Goal: Task Accomplishment & Management: Use online tool/utility

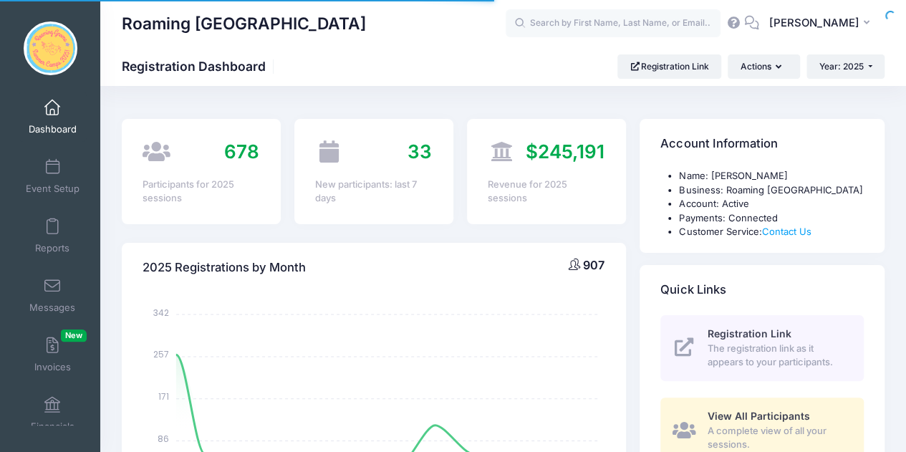
select select
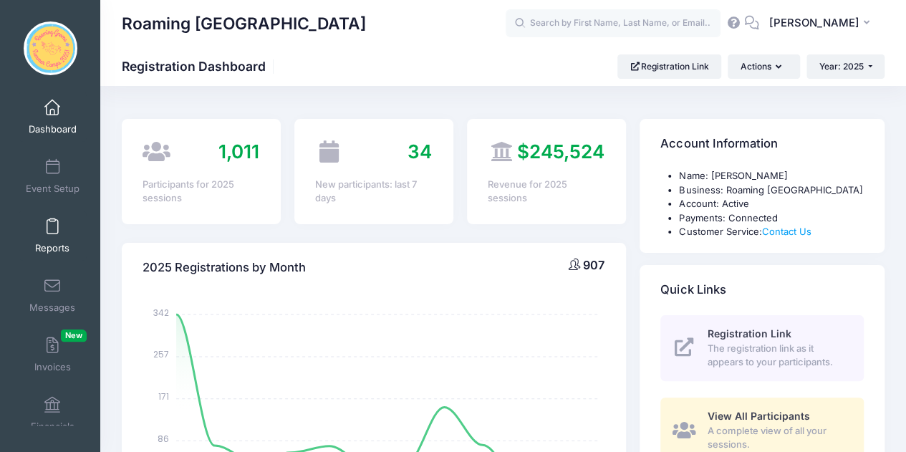
click at [47, 236] on link "Reports" at bounding box center [53, 236] width 68 height 50
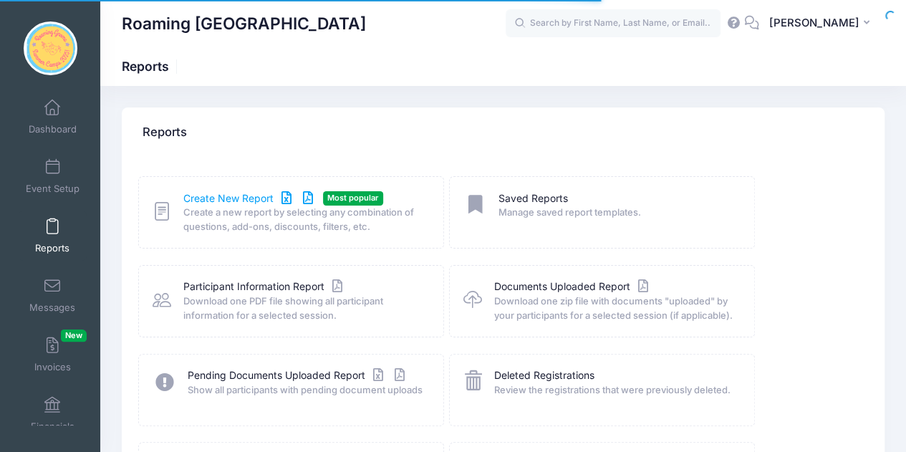
click at [232, 204] on link "Create New Report" at bounding box center [249, 198] width 133 height 15
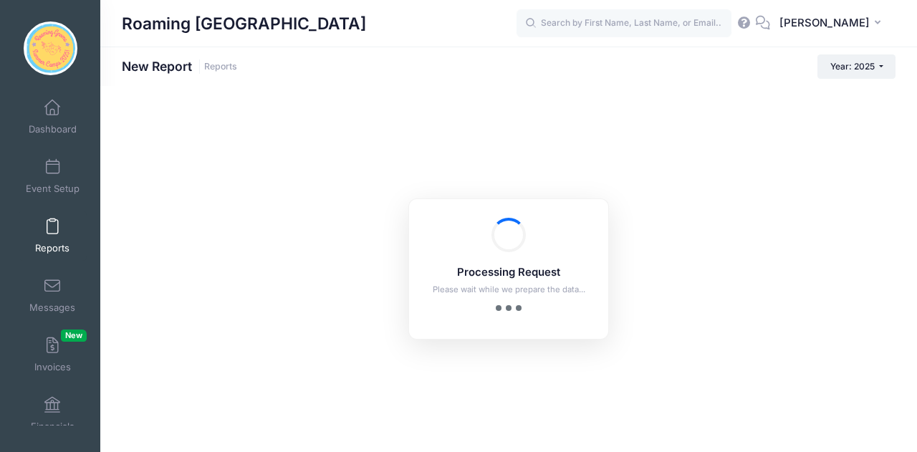
checkbox input "true"
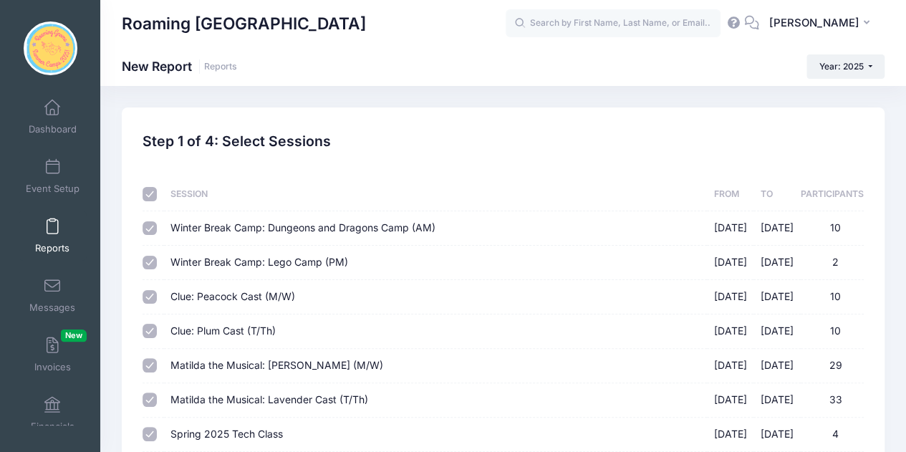
click at [150, 195] on input "checkbox" at bounding box center [150, 194] width 14 height 14
checkbox input "false"
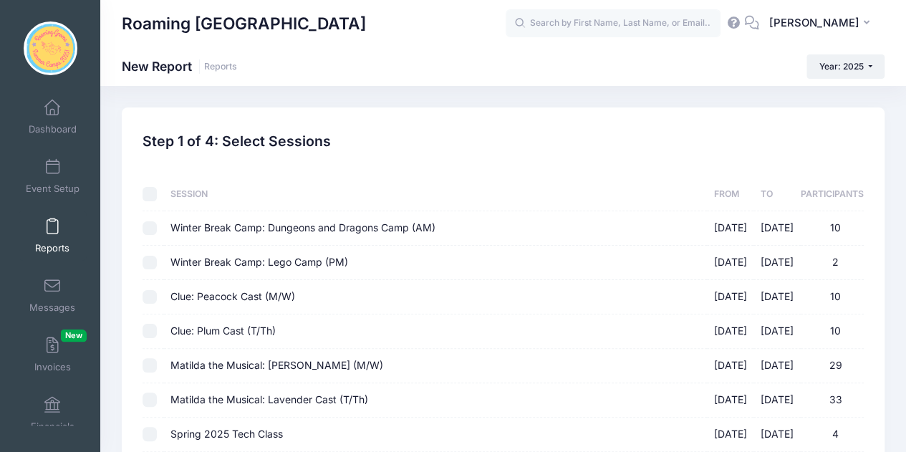
checkbox input "false"
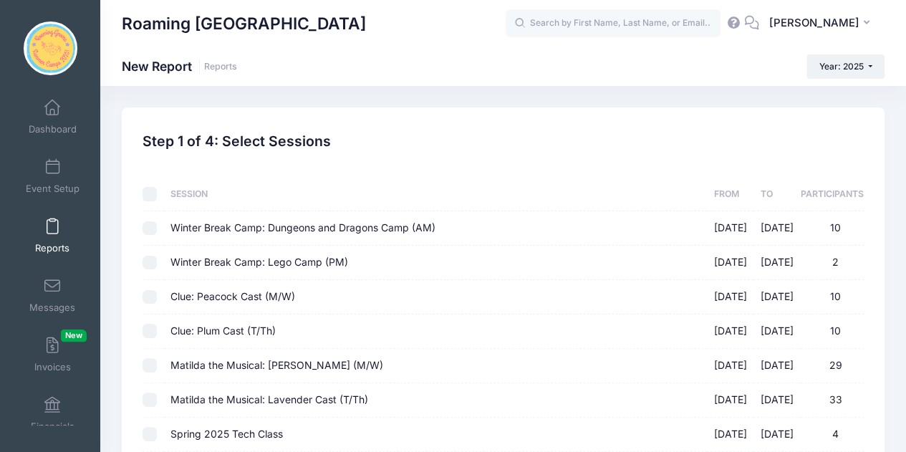
checkbox input "false"
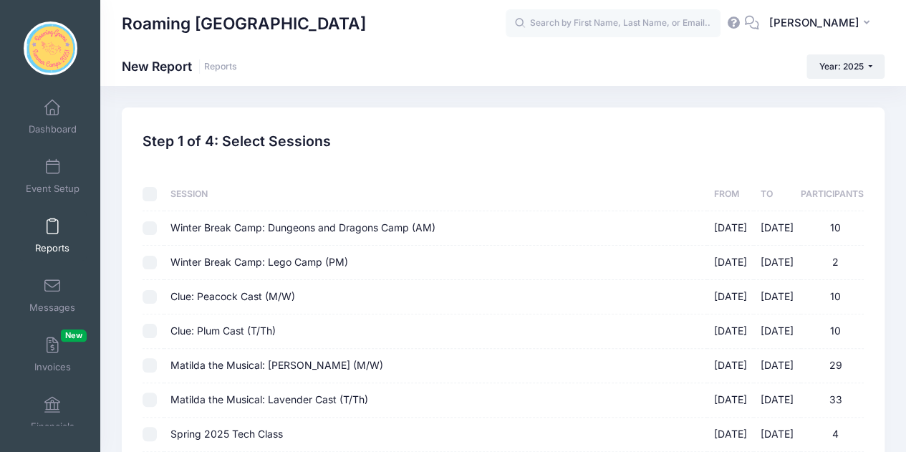
checkbox input "false"
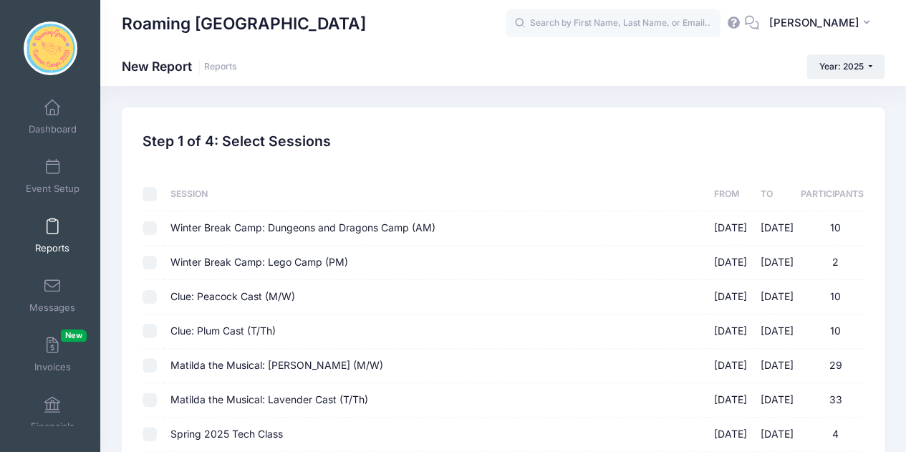
checkbox input "false"
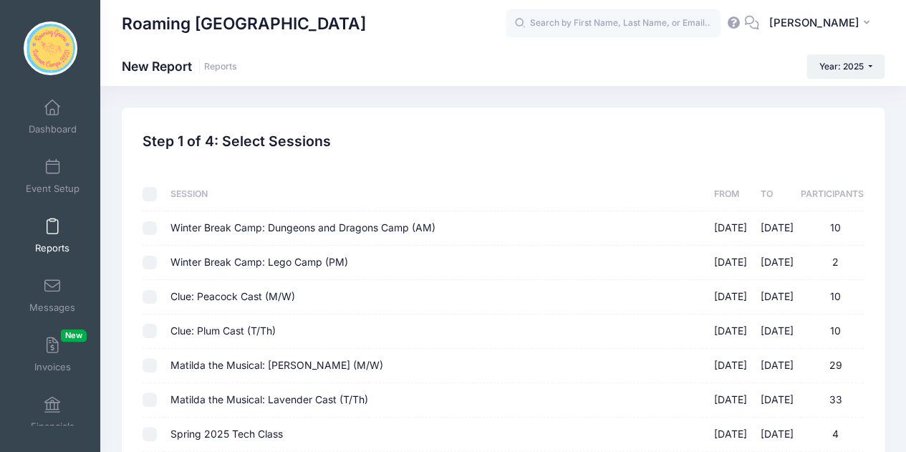
checkbox input "false"
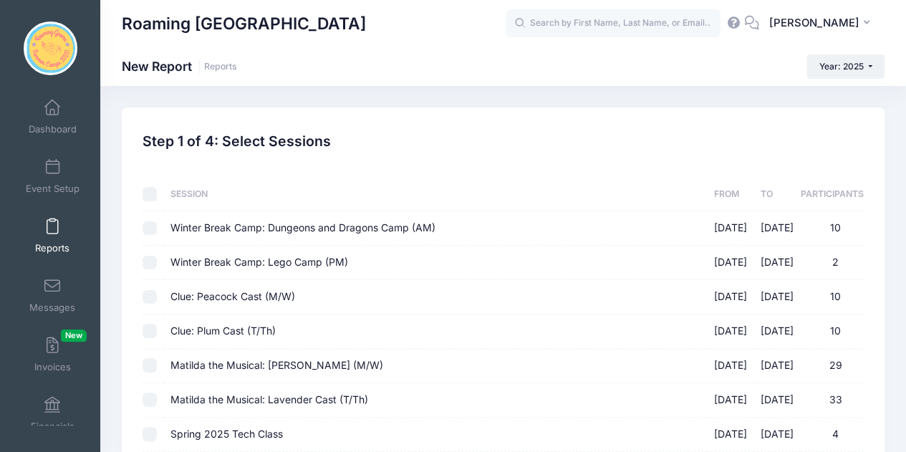
checkbox input "false"
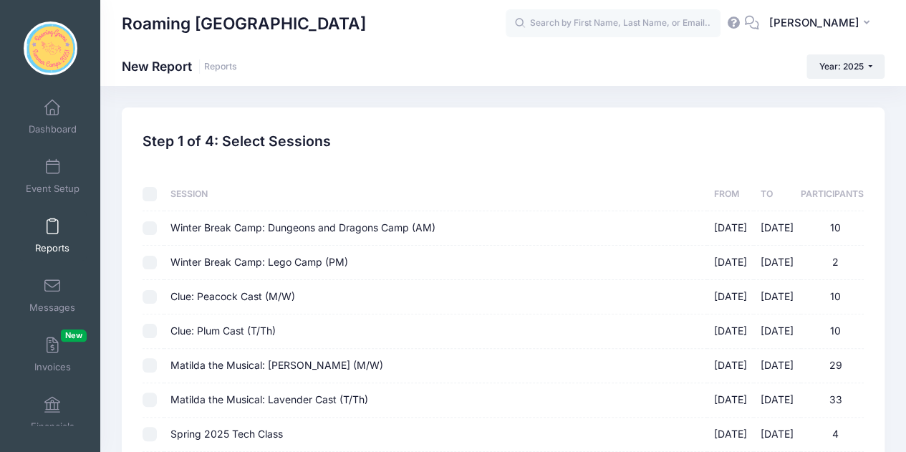
checkbox input "false"
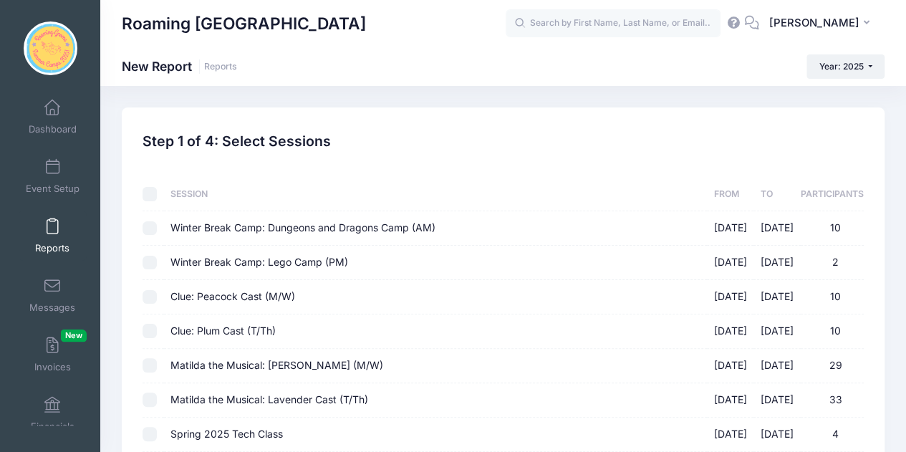
checkbox input "false"
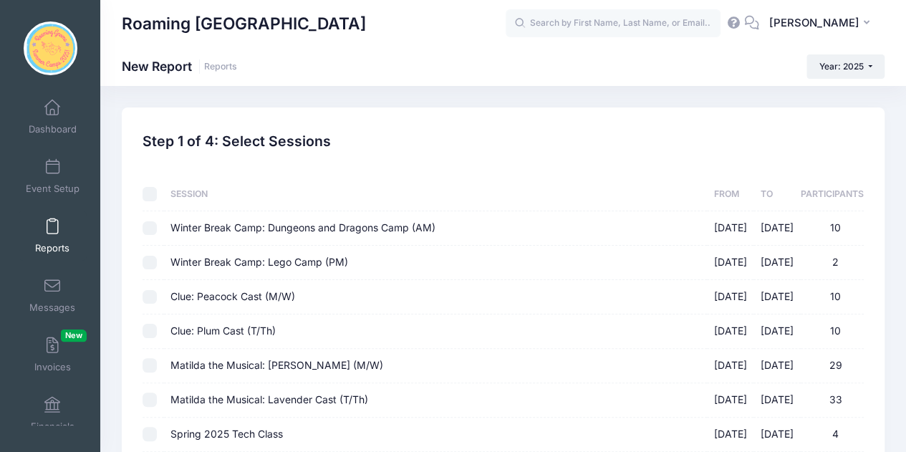
checkbox input "false"
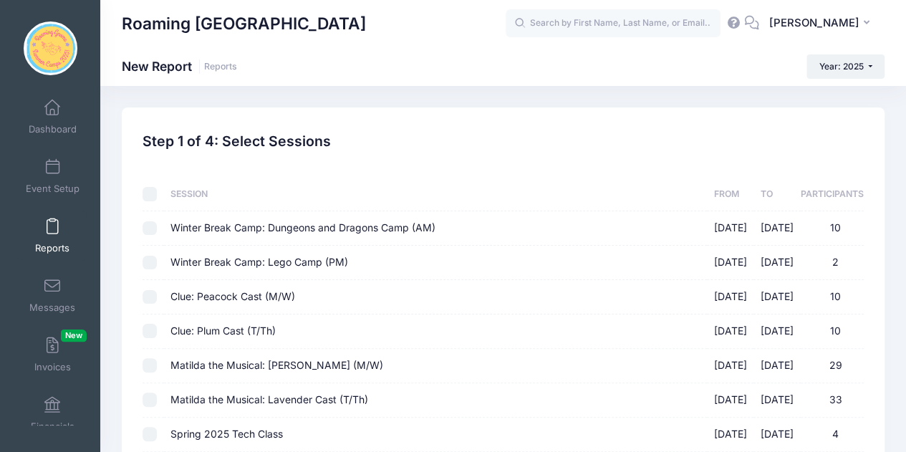
checkbox input "false"
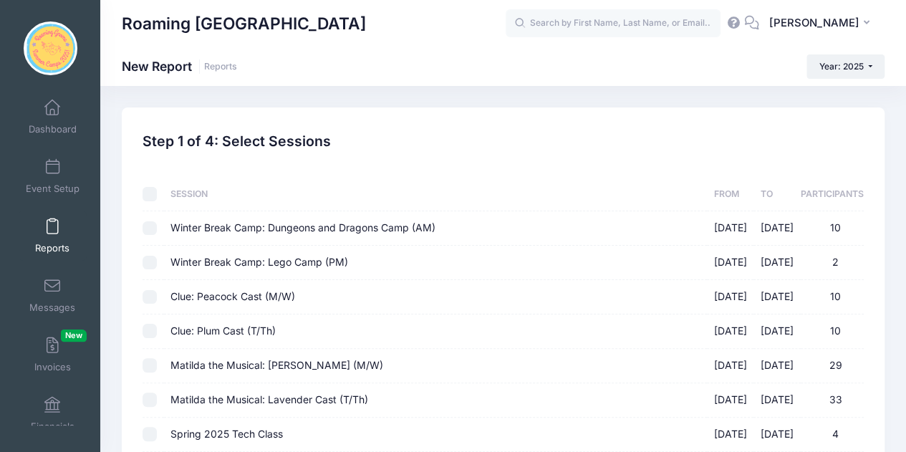
checkbox input "false"
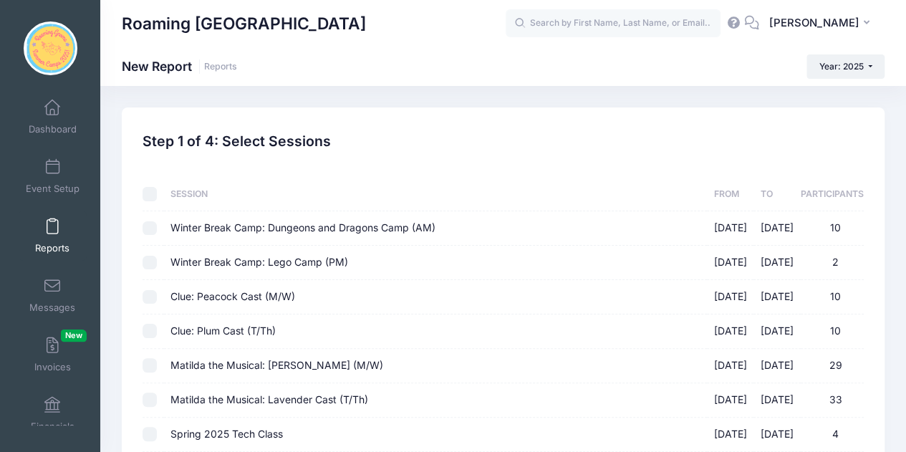
checkbox input "false"
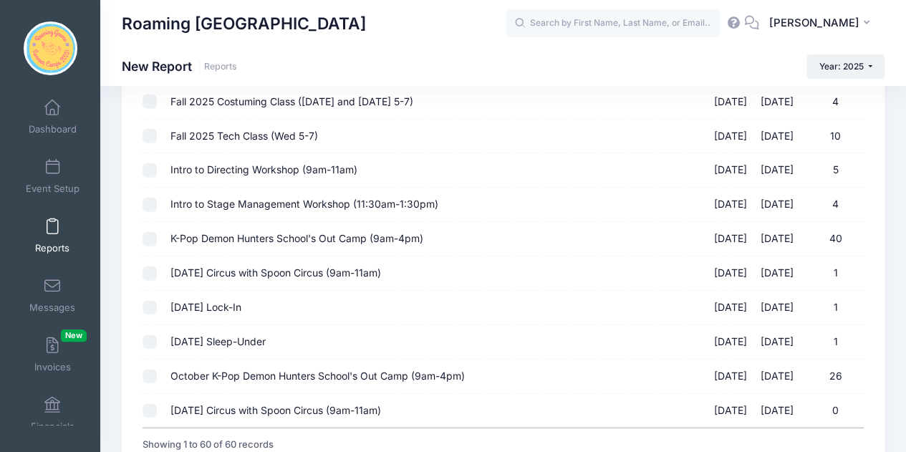
scroll to position [1848, 0]
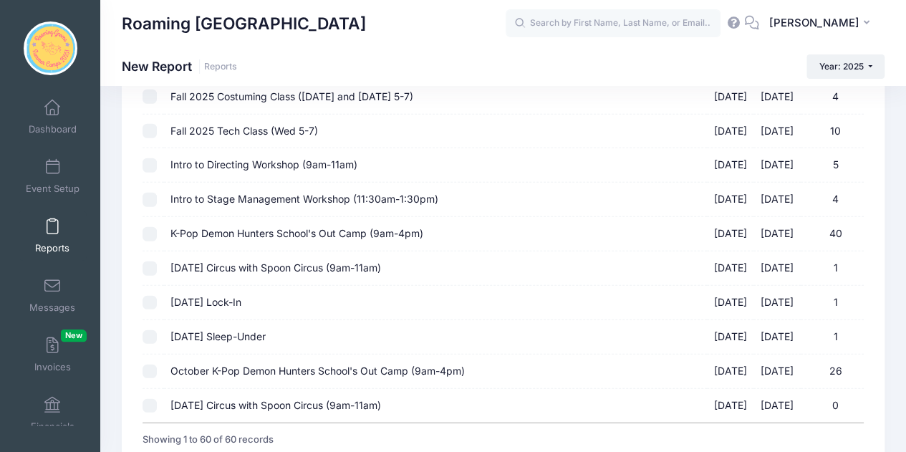
click at [146, 158] on input "Intro to Directing Workshop (9am-11am) 09/13/2025 - 09/13/2025 5" at bounding box center [150, 165] width 14 height 14
checkbox input "true"
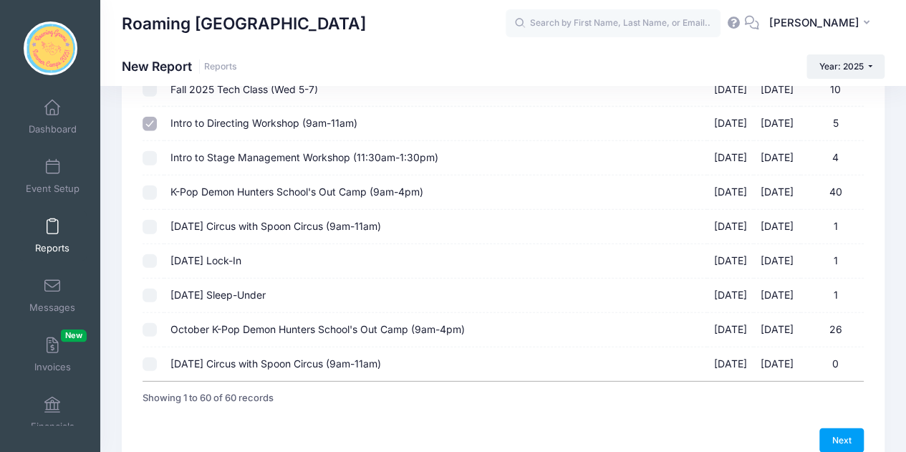
scroll to position [1949, 0]
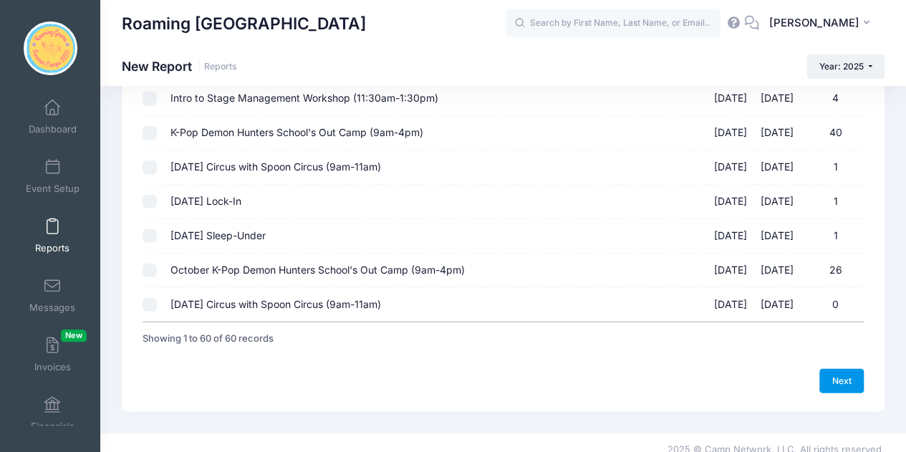
click at [839, 369] on link "Next" at bounding box center [841, 381] width 44 height 24
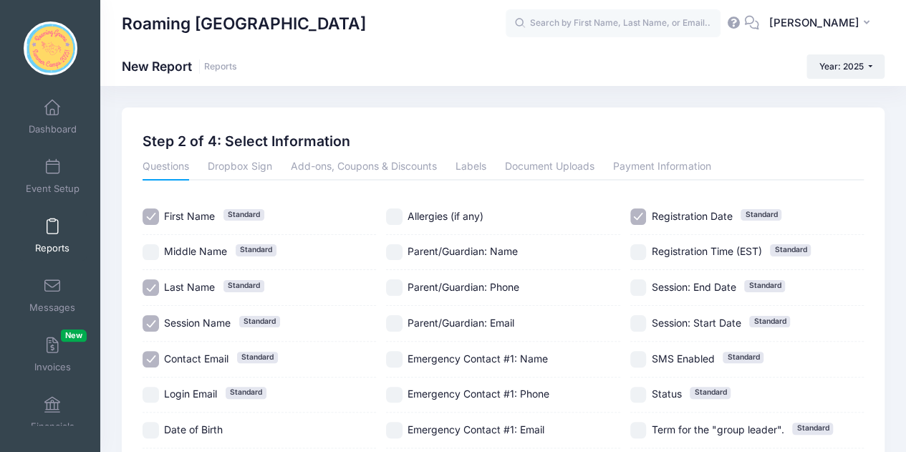
click at [148, 326] on input "Session Name Standard" at bounding box center [151, 323] width 16 height 16
checkbox input "false"
click at [152, 356] on input "Contact Email Standard" at bounding box center [151, 359] width 16 height 16
checkbox input "false"
click at [397, 289] on input "Parent/Guardian: Phone" at bounding box center [394, 287] width 16 height 16
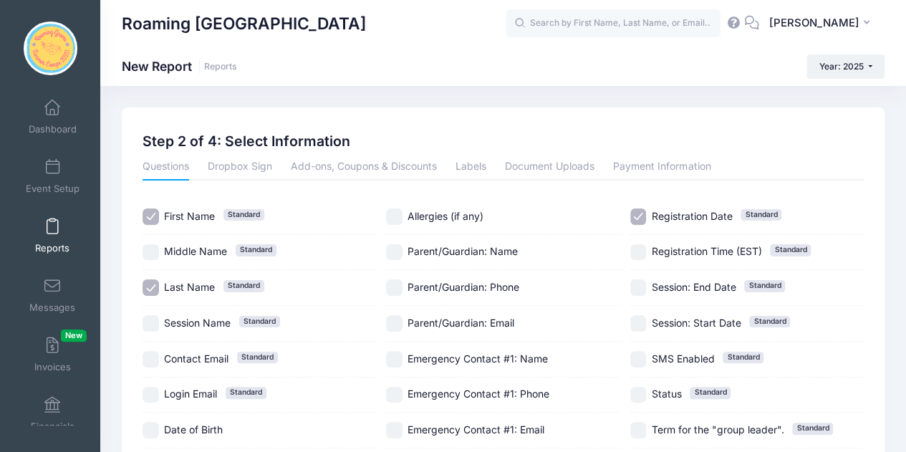
checkbox input "true"
click at [637, 210] on input "Registration Date Standard" at bounding box center [638, 216] width 16 height 16
checkbox input "false"
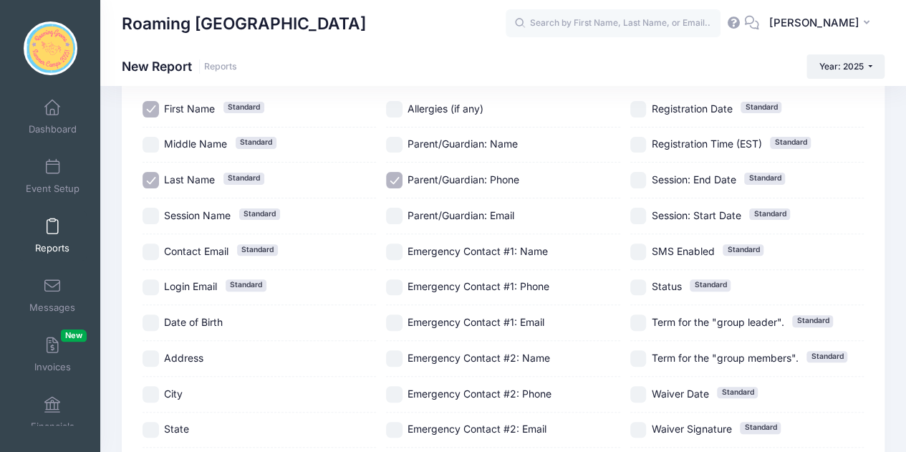
scroll to position [88, 0]
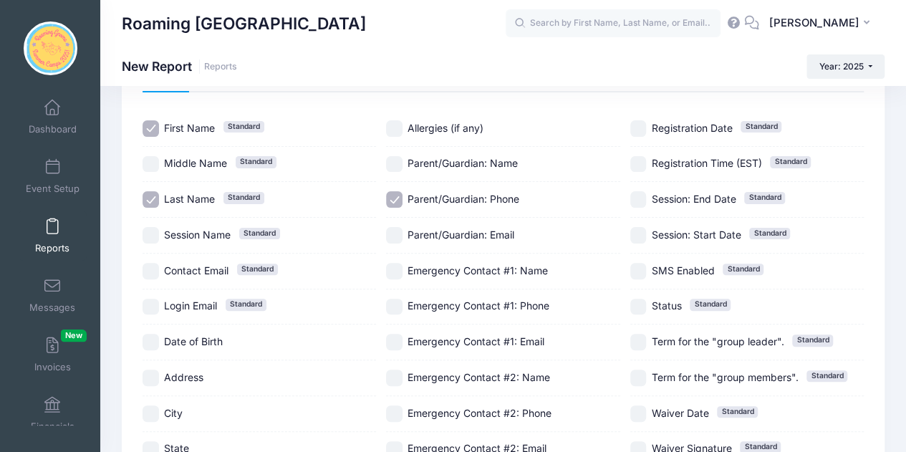
click at [175, 233] on span "Session Name" at bounding box center [197, 234] width 67 height 12
checkbox input "true"
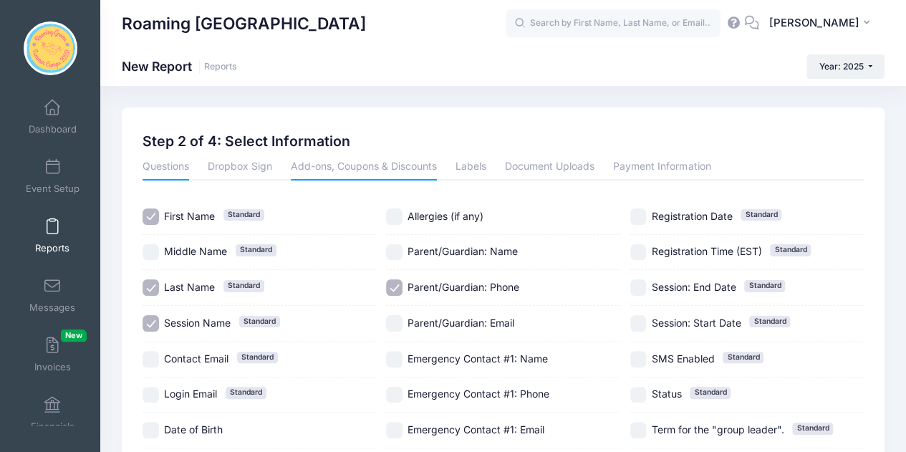
click at [370, 171] on link "Add-ons, Coupons & Discounts" at bounding box center [364, 168] width 146 height 26
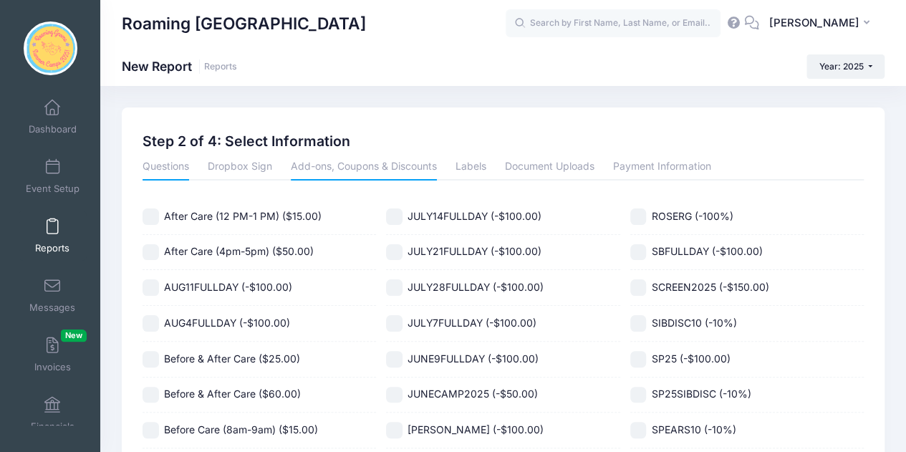
click at [186, 177] on link "Questions" at bounding box center [166, 168] width 47 height 26
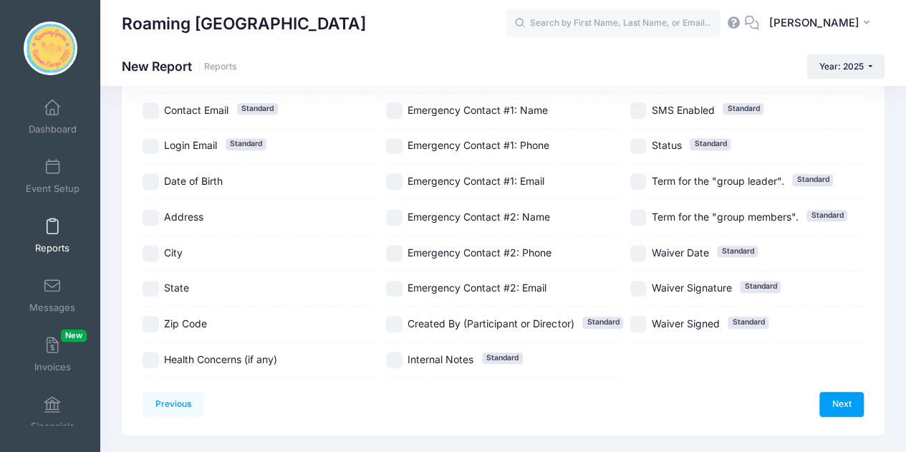
scroll to position [251, 0]
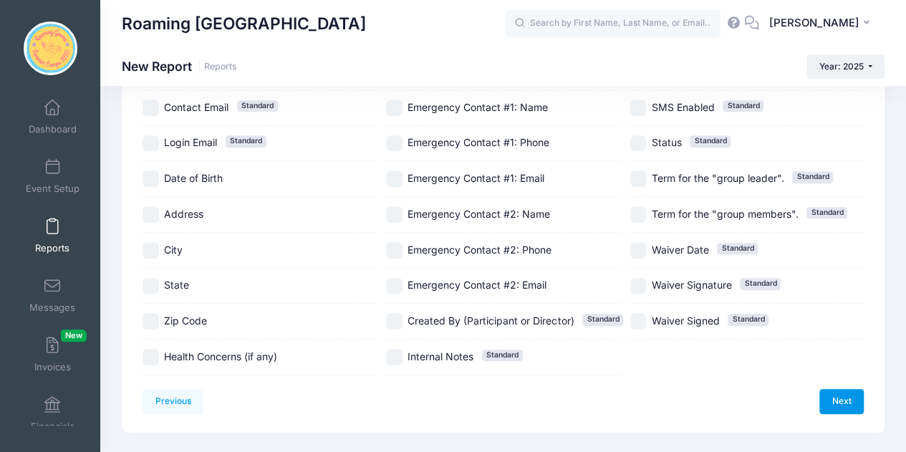
click at [834, 392] on link "Next" at bounding box center [841, 401] width 44 height 24
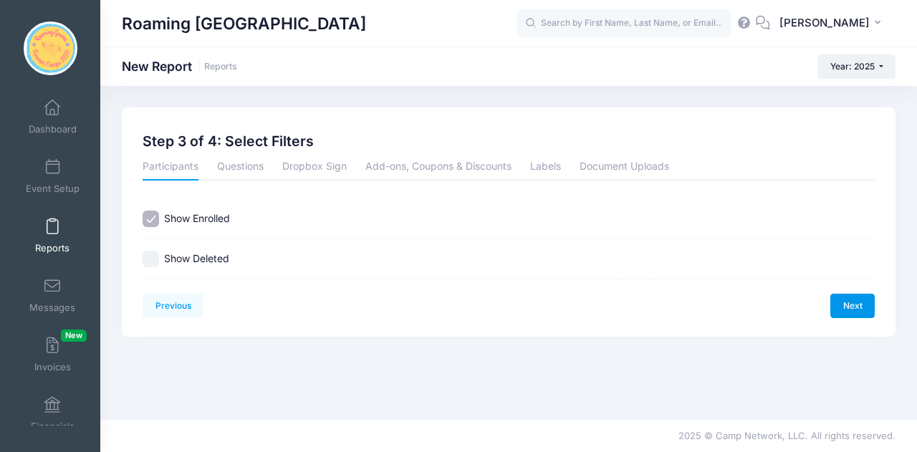
click at [851, 303] on link "Next" at bounding box center [852, 306] width 44 height 24
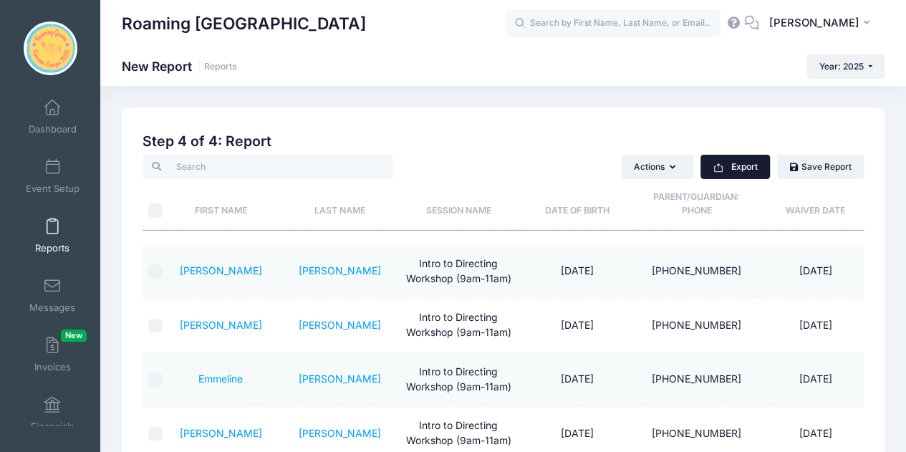
click at [714, 170] on icon "button" at bounding box center [718, 168] width 9 height 6
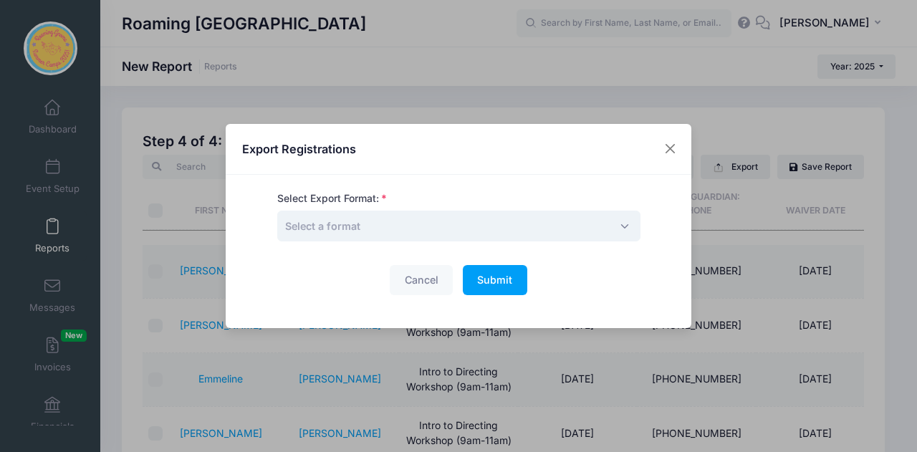
click at [424, 236] on span "Select a format" at bounding box center [458, 226] width 363 height 31
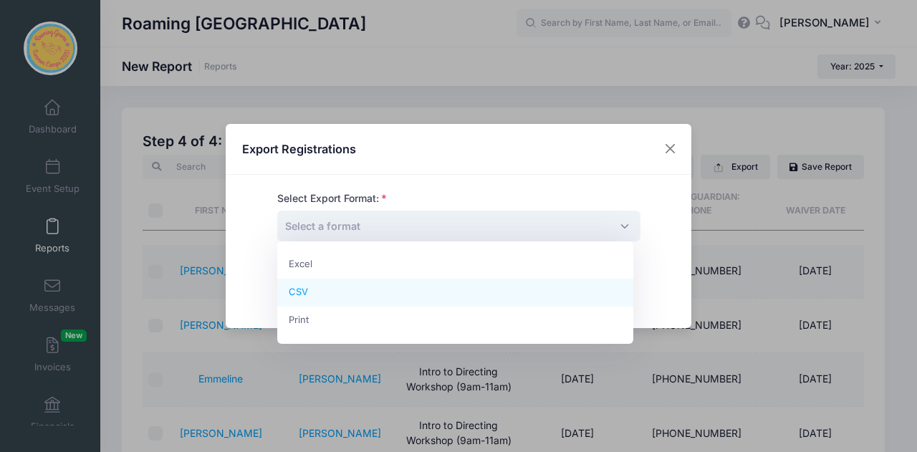
select select "csv"
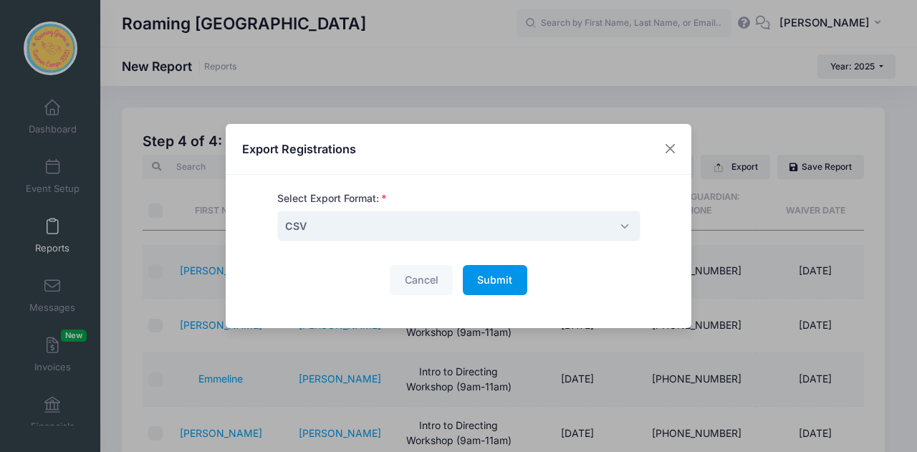
click at [519, 280] on button "Submit Please wait..." at bounding box center [495, 280] width 64 height 31
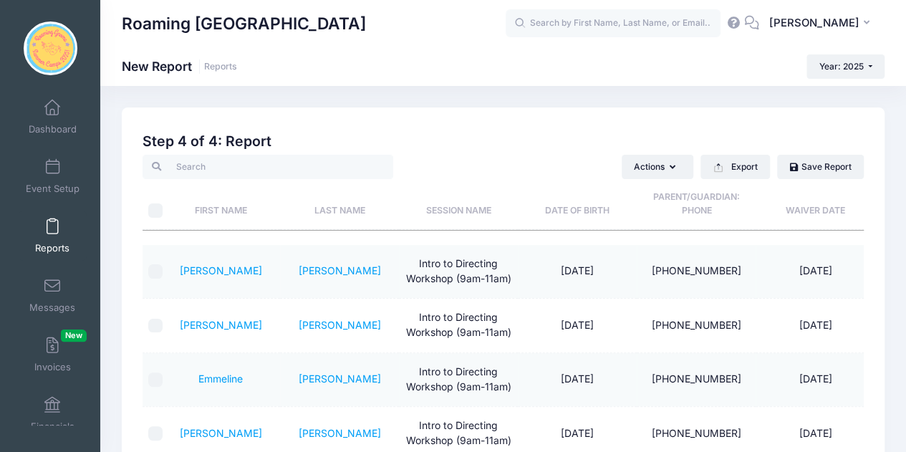
click at [57, 233] on link "Reports" at bounding box center [53, 236] width 68 height 50
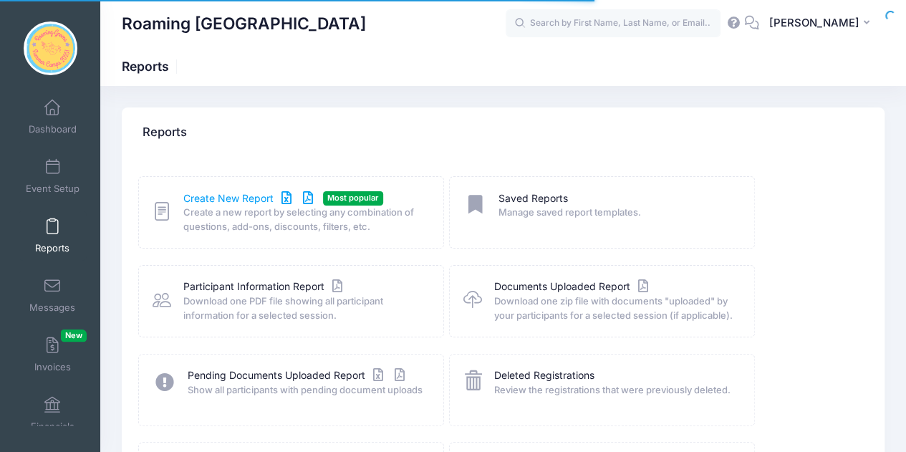
click at [191, 202] on link "Create New Report" at bounding box center [249, 198] width 133 height 15
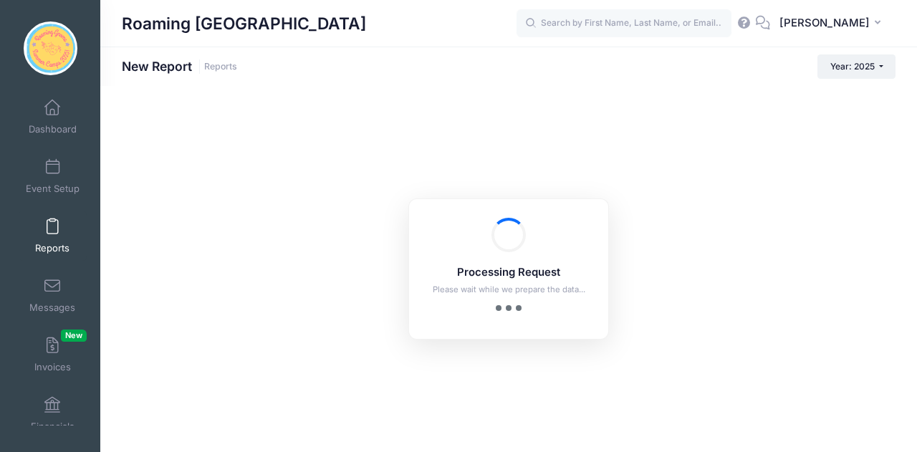
checkbox input "true"
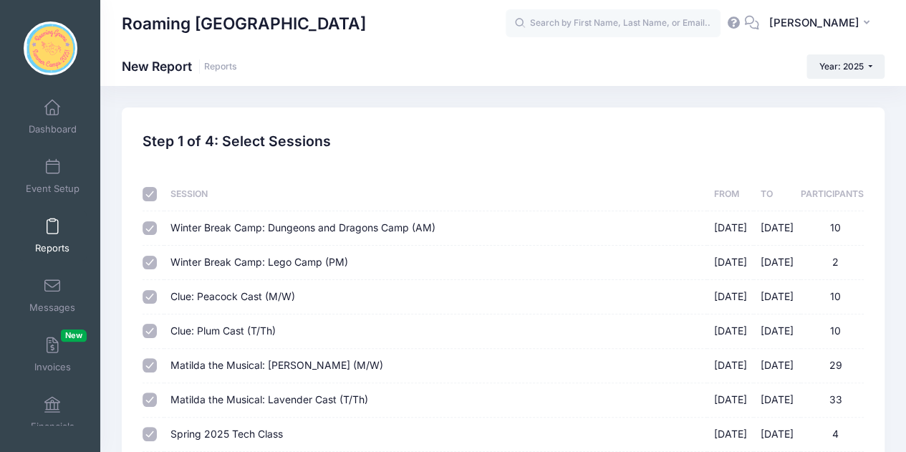
click at [152, 199] on input "checkbox" at bounding box center [150, 194] width 14 height 14
checkbox input "false"
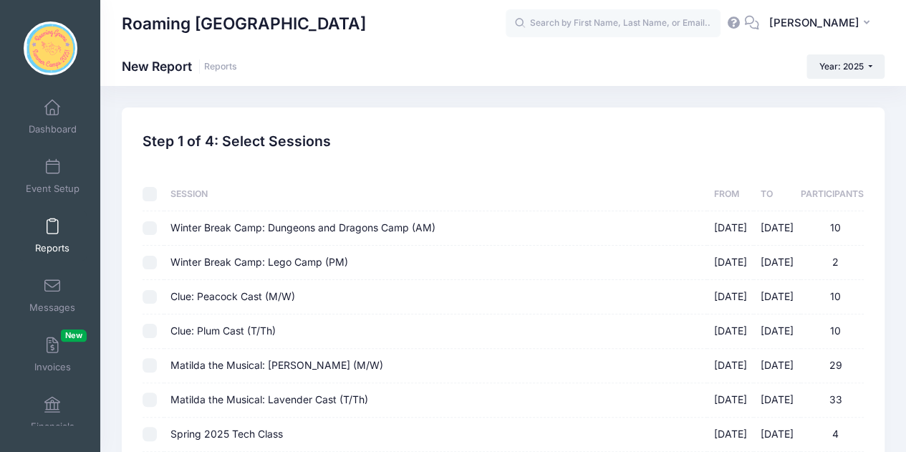
checkbox input "false"
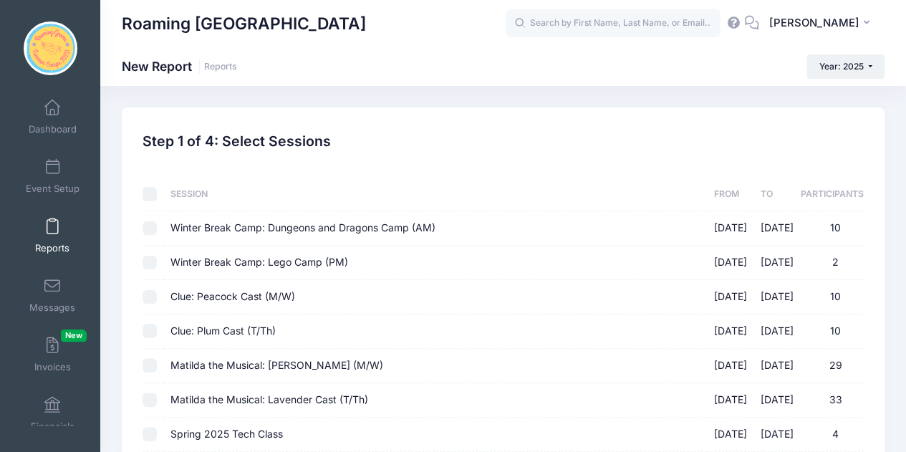
checkbox input "false"
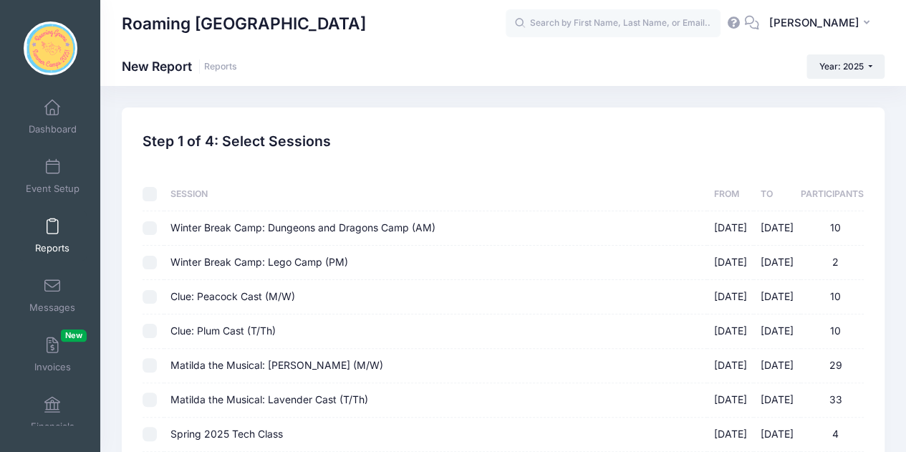
checkbox input "false"
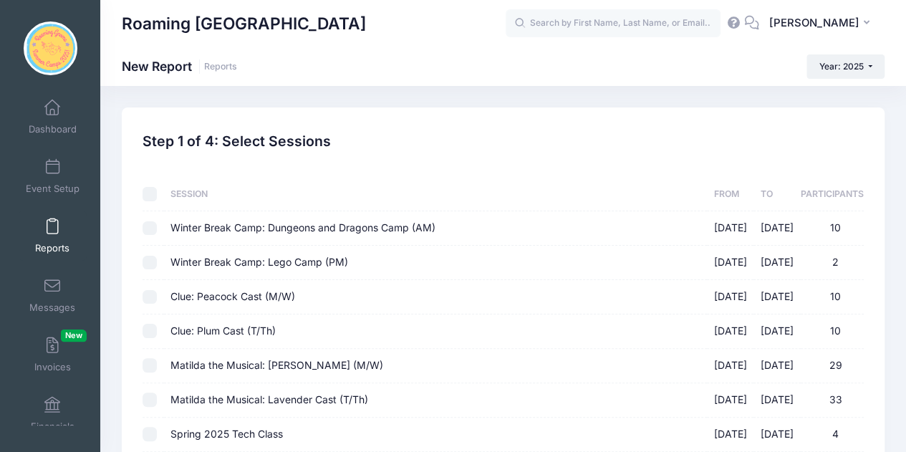
checkbox input "false"
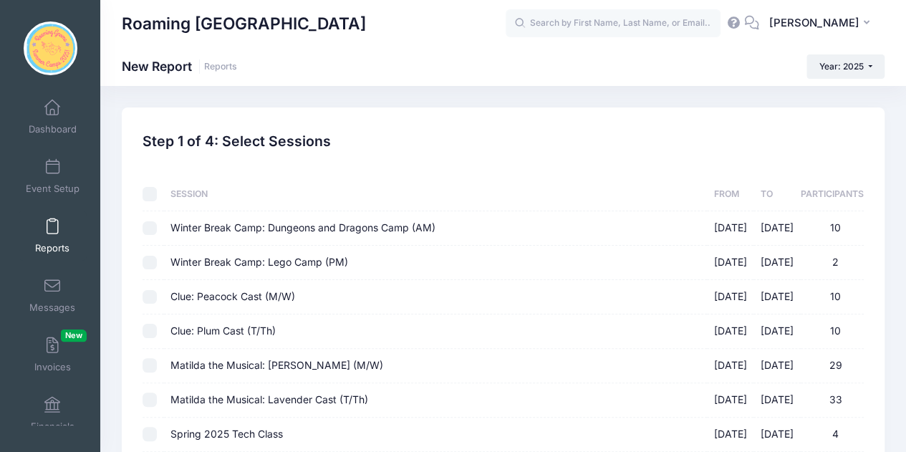
checkbox input "false"
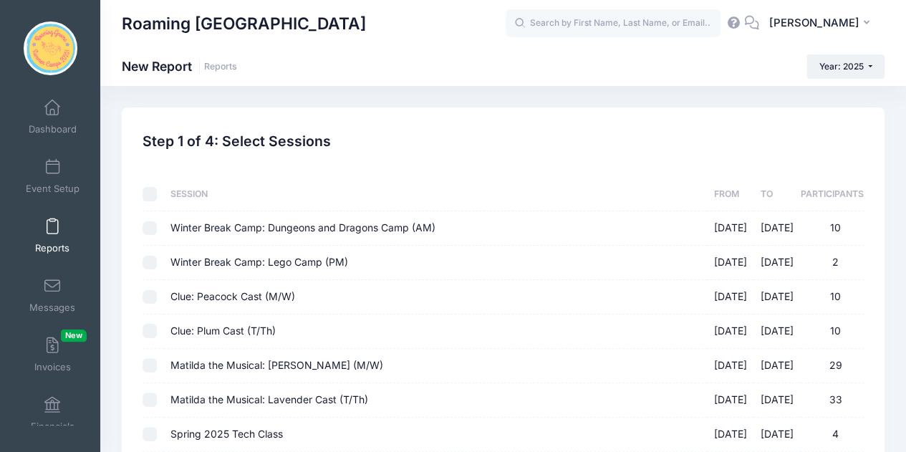
checkbox input "false"
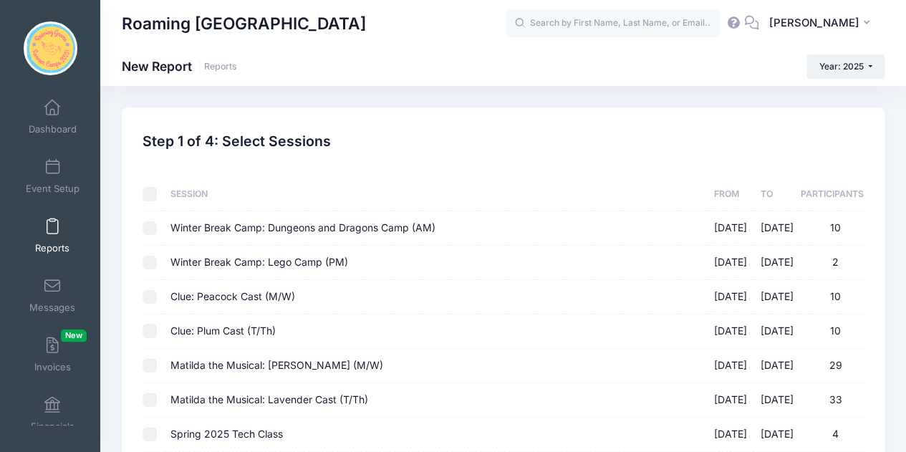
checkbox input "false"
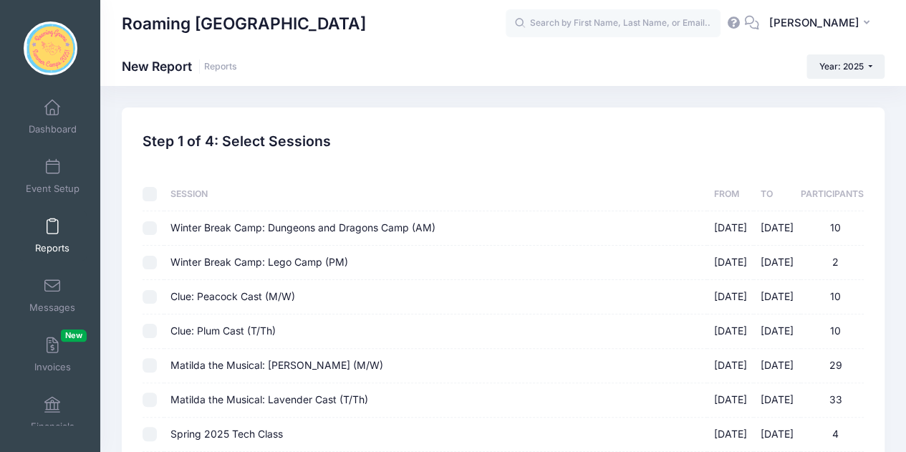
checkbox input "false"
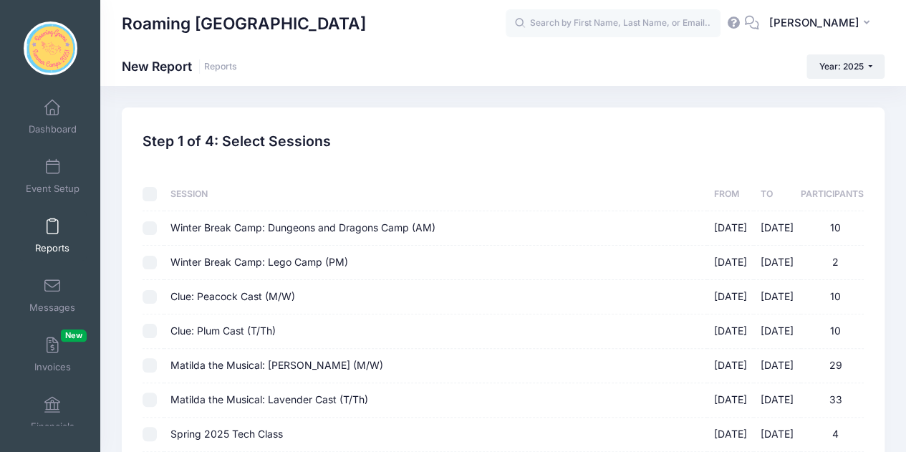
checkbox input "false"
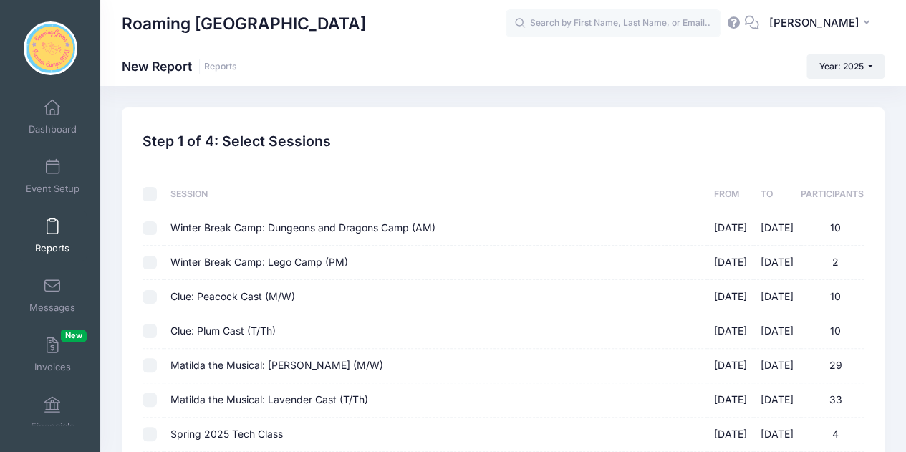
checkbox input "false"
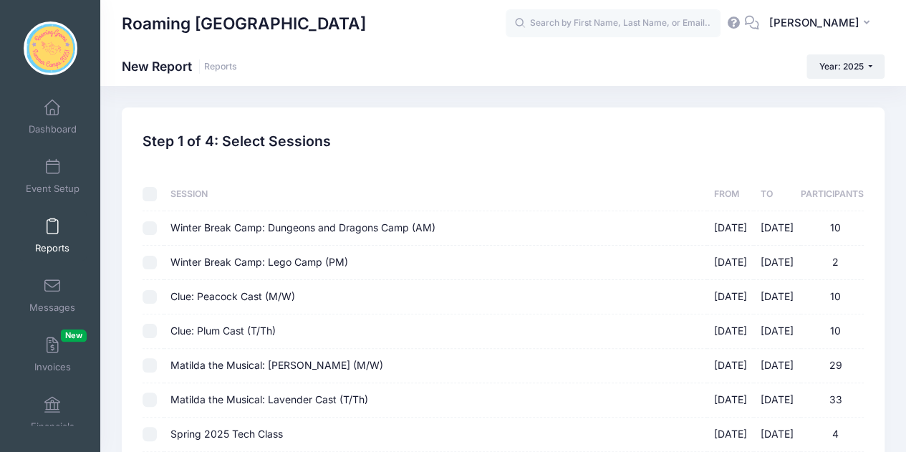
checkbox input "false"
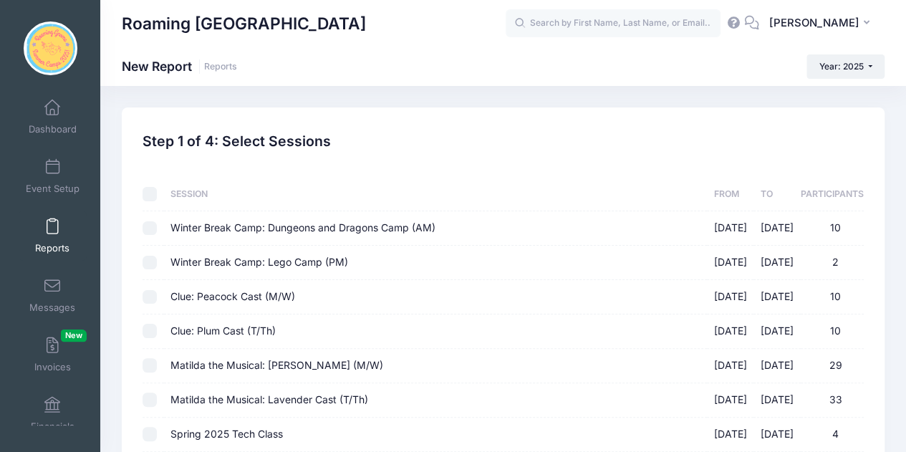
checkbox input "false"
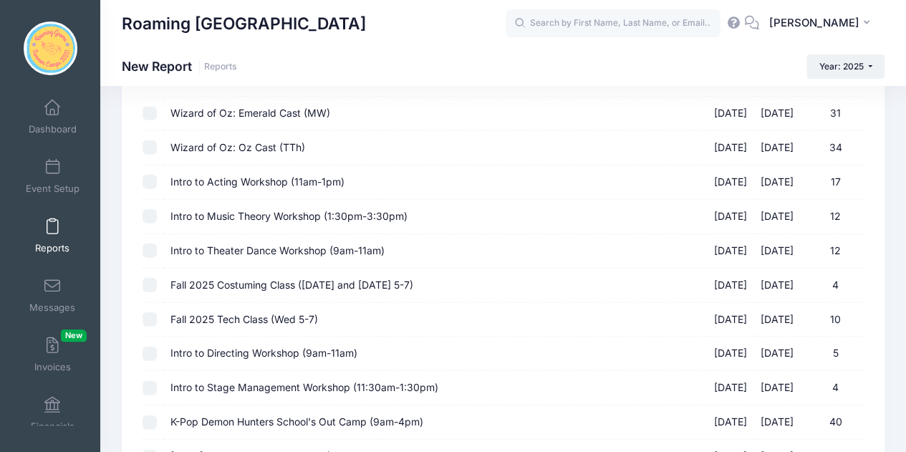
scroll to position [1652, 0]
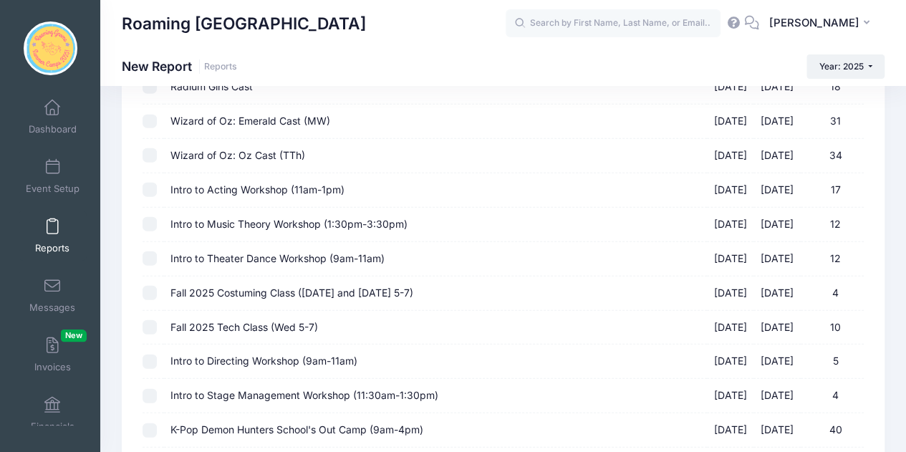
click at [151, 389] on input "Intro to Stage Management Workshop (11:30am-1:30pm) [DATE] - [DATE] 4" at bounding box center [150, 396] width 14 height 14
checkbox input "true"
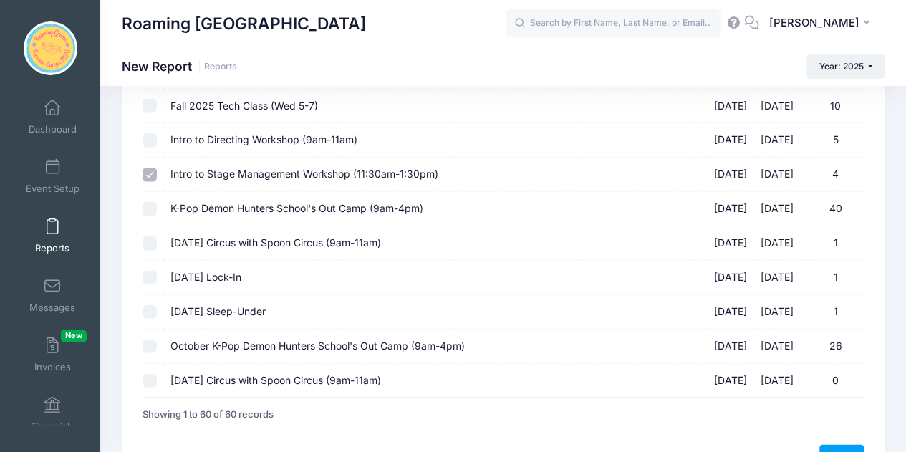
scroll to position [1887, 0]
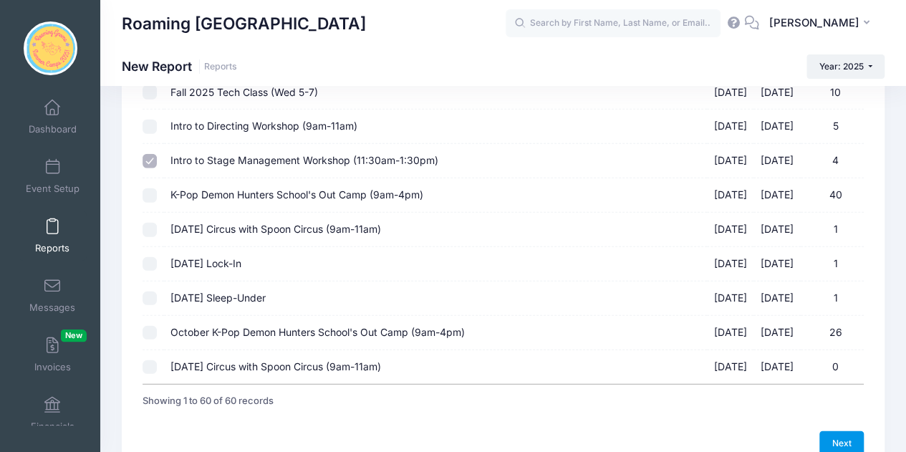
click at [837, 433] on link "Next" at bounding box center [841, 443] width 44 height 24
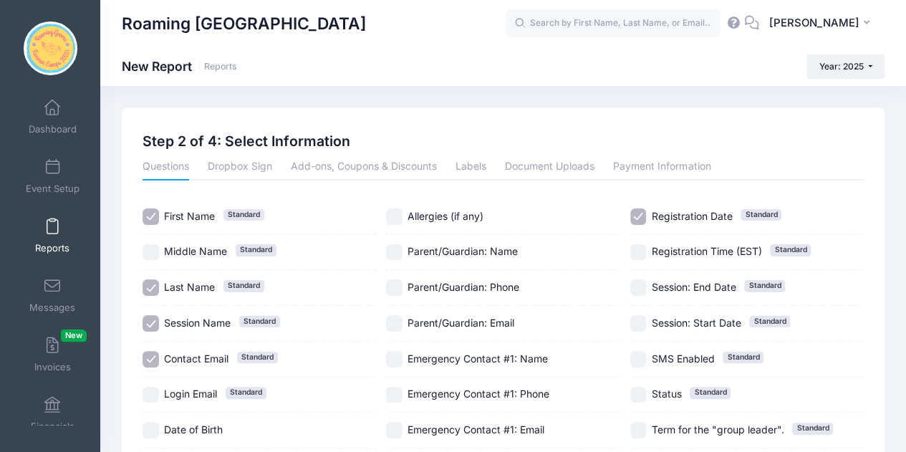
click at [150, 319] on input "Session Name Standard" at bounding box center [151, 323] width 16 height 16
checkbox input "false"
click at [152, 354] on input "Contact Email Standard" at bounding box center [151, 359] width 16 height 16
checkbox input "false"
click at [395, 286] on input "Parent/Guardian: Phone" at bounding box center [394, 287] width 16 height 16
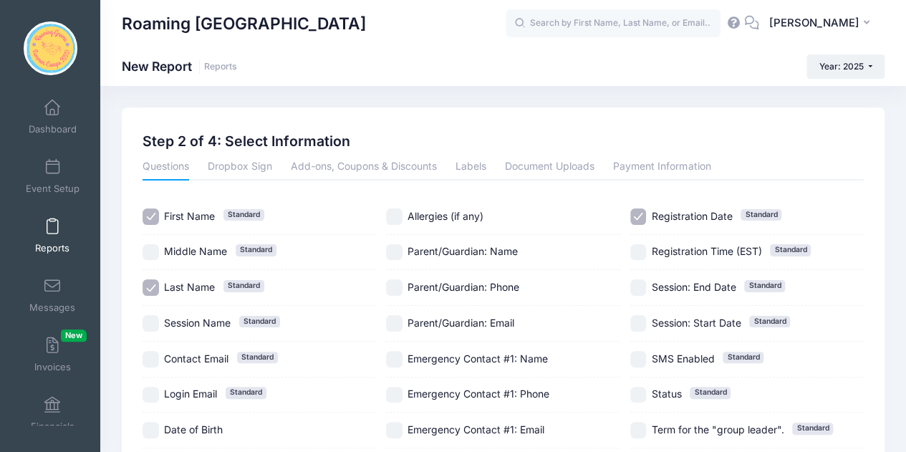
checkbox input "true"
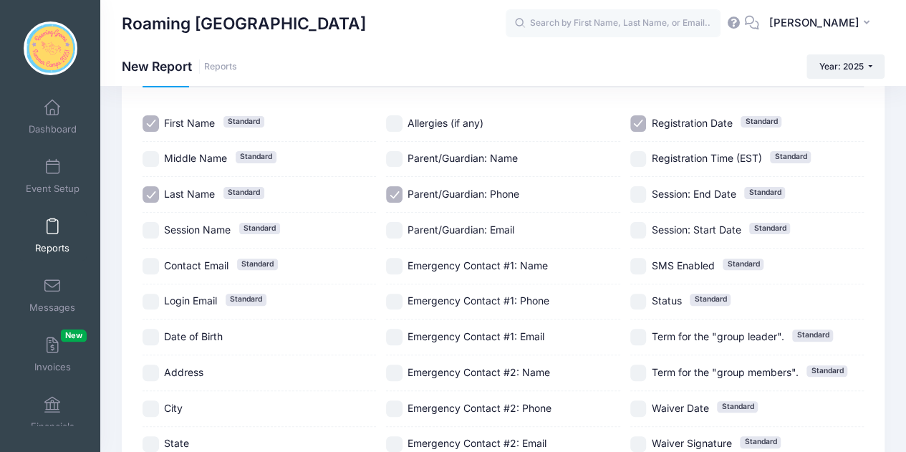
scroll to position [97, 0]
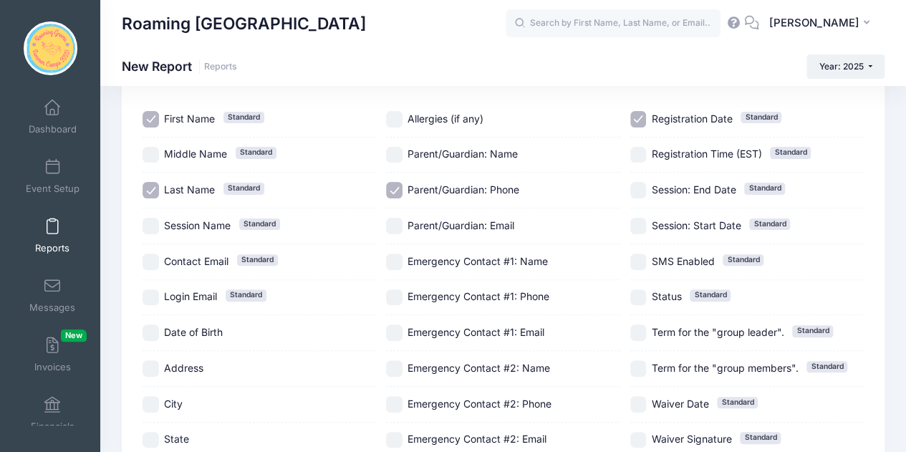
click at [646, 125] on label "Registration Date Standard" at bounding box center [746, 119] width 233 height 16
checkbox input "false"
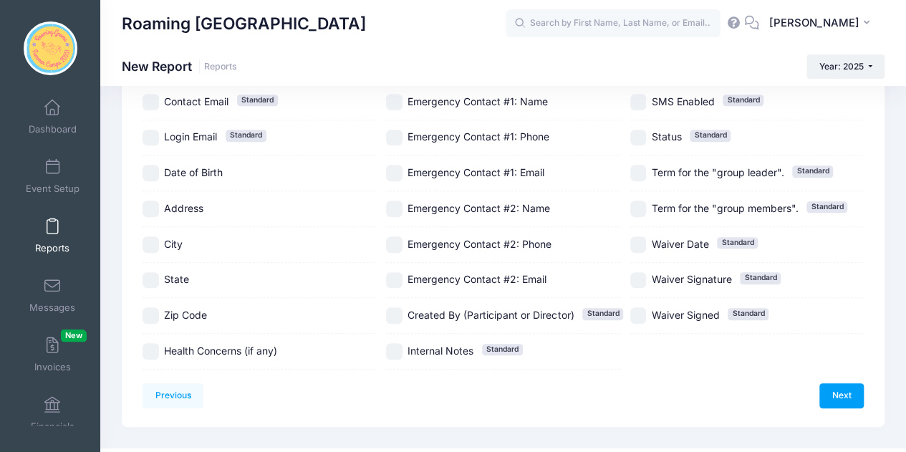
scroll to position [282, 0]
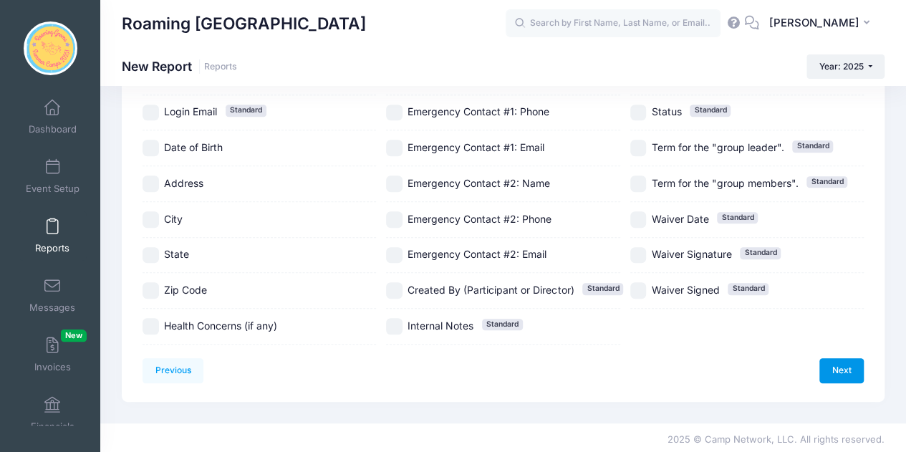
click at [841, 369] on link "Next" at bounding box center [841, 370] width 44 height 24
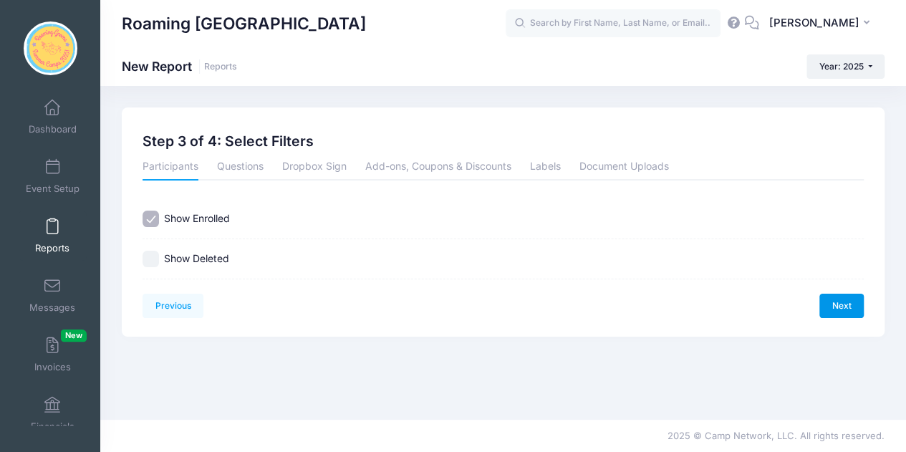
scroll to position [0, 0]
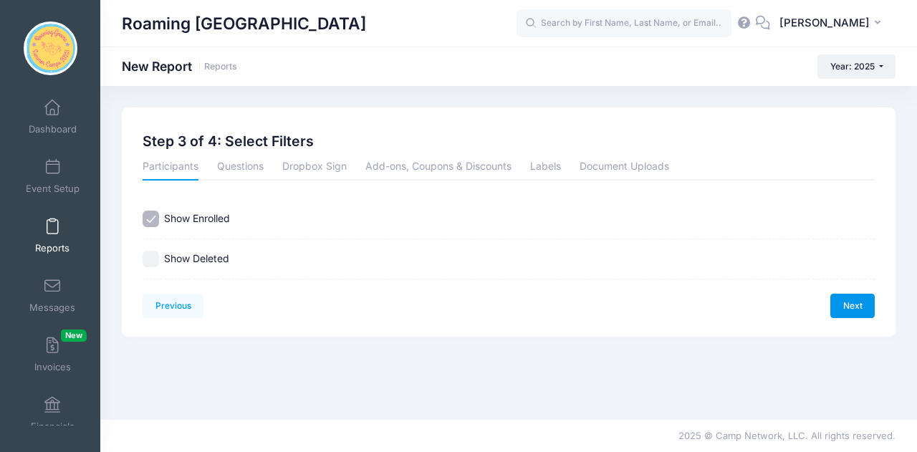
click at [860, 312] on link "Next" at bounding box center [852, 306] width 44 height 24
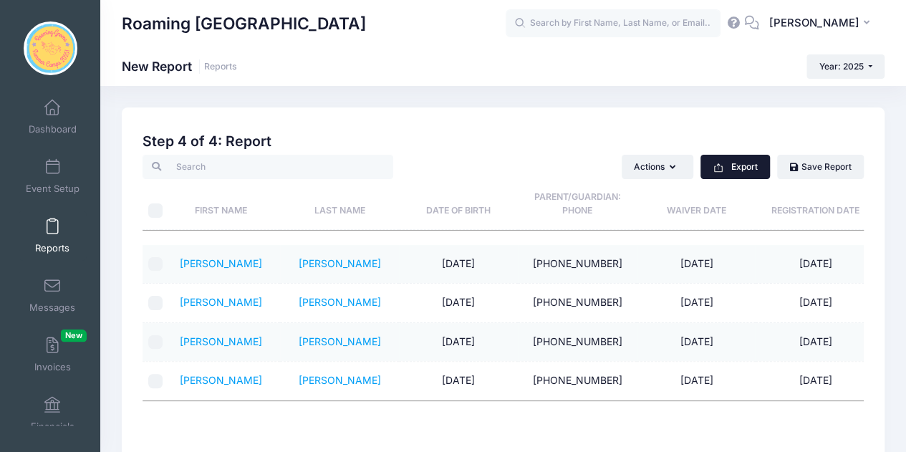
click at [725, 173] on button "Export" at bounding box center [734, 167] width 69 height 24
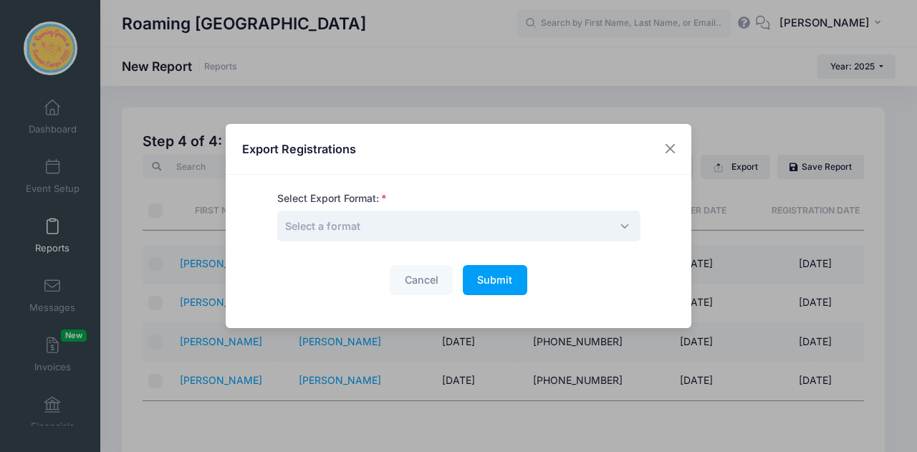
click at [475, 230] on span "Select a format" at bounding box center [458, 226] width 363 height 31
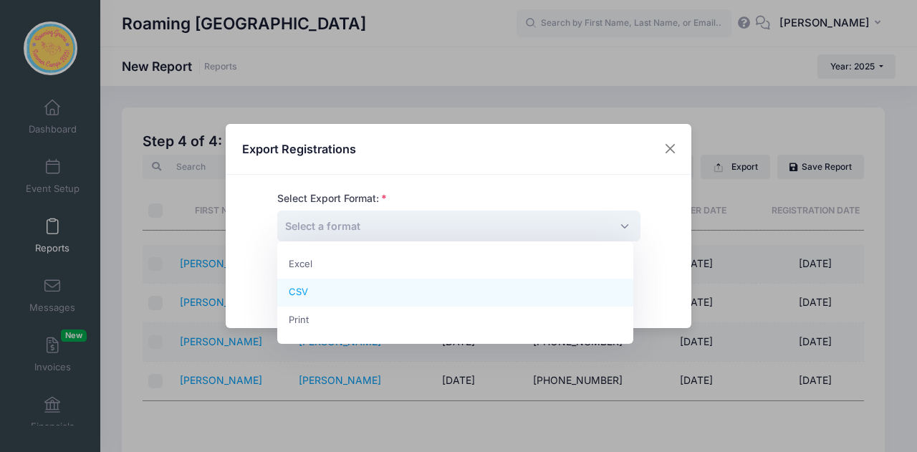
select select "csv"
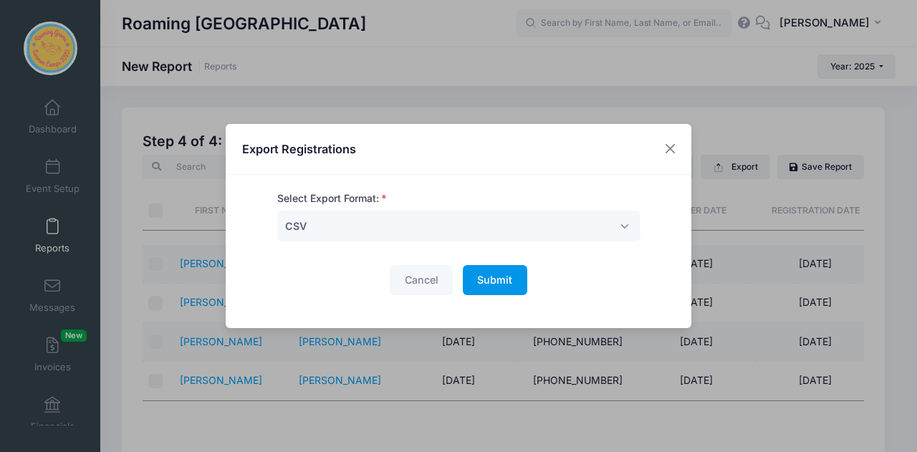
click at [508, 277] on button "Submit Please wait..." at bounding box center [495, 280] width 64 height 31
